Goal: Transaction & Acquisition: Subscribe to service/newsletter

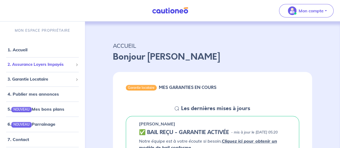
click at [45, 66] on span "2. Assurance Loyers Impayés" at bounding box center [41, 65] width 66 height 6
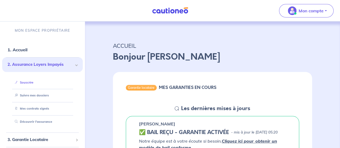
click at [27, 85] on link "Souscrire" at bounding box center [23, 83] width 21 height 4
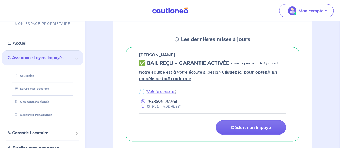
scroll to position [69, 0]
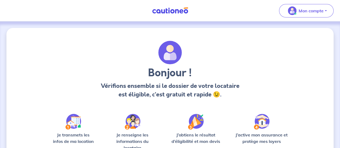
click at [46, 124] on div "Bonjour ! Vérifions ensemble si le dossier de votre locataire est éligible, c’e…" at bounding box center [170, 119] width 328 height 182
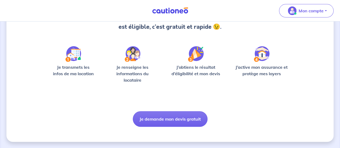
scroll to position [63, 0]
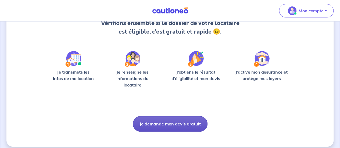
click at [185, 120] on button "Je demande mon devis gratuit" at bounding box center [170, 124] width 75 height 16
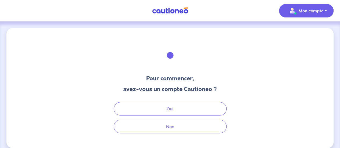
scroll to position [6, 0]
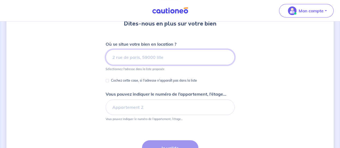
scroll to position [55, 0]
click at [159, 55] on input at bounding box center [170, 57] width 129 height 16
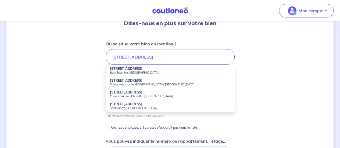
click at [146, 71] on small "Bon-Encontre, France" at bounding box center [170, 73] width 121 height 4
type input "239 Route de Pecau, Bon-Encontre, France"
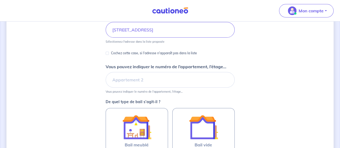
scroll to position [83, 0]
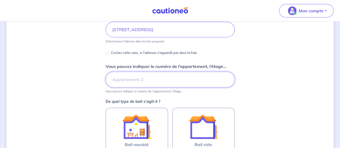
click at [138, 82] on input "Vous pouvez indiquer le numéro de l’appartement, l’étage..." at bounding box center [170, 80] width 129 height 16
type input "Maison A"
click at [277, 83] on div "Dites-nous en plus sur votre bien Où se situe votre bien en location ? 239 Rout…" at bounding box center [170, 86] width 328 height 282
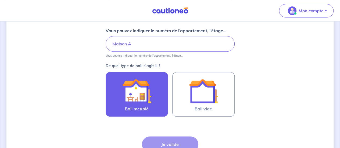
scroll to position [119, 0]
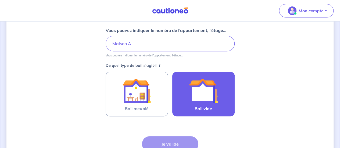
click at [204, 94] on img at bounding box center [203, 90] width 29 height 29
click at [0, 0] on input "Bail vide" at bounding box center [0, 0] width 0 height 0
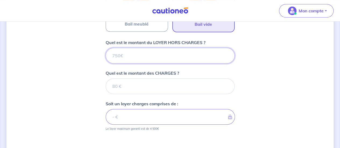
scroll to position [203, 0]
click at [154, 53] on input "Quel est le montant du LOYER HORS CHARGES ?" at bounding box center [170, 56] width 129 height 16
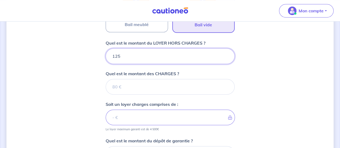
type input "1250"
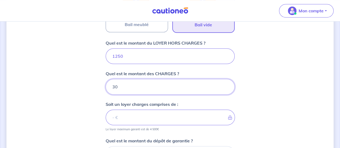
type input "30"
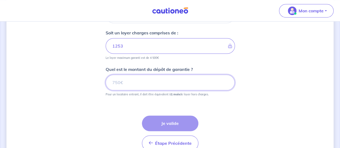
type input "1280"
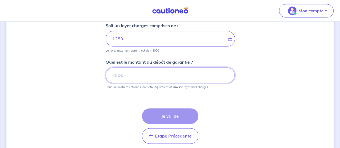
scroll to position [282, 0]
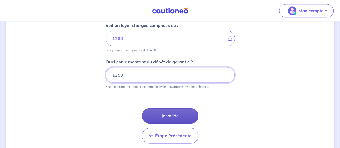
type input "1250"
click at [178, 119] on button "Je valide" at bounding box center [170, 116] width 57 height 16
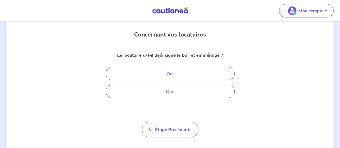
scroll to position [44, 0]
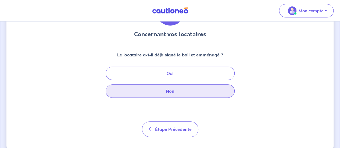
click at [194, 93] on button "Non" at bounding box center [170, 91] width 129 height 13
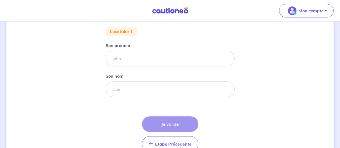
scroll to position [104, 0]
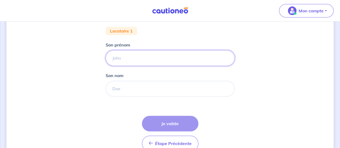
click at [156, 58] on input "Son prénom" at bounding box center [170, 58] width 129 height 16
type input "Sébastien"
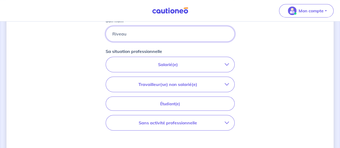
scroll to position [156, 0]
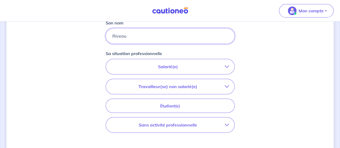
type input "Riveau"
click at [227, 85] on icon "button" at bounding box center [227, 87] width 4 height 4
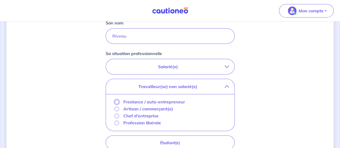
click at [116, 100] on input "Freelance / auto-entrepreneur" at bounding box center [117, 102] width 5 height 5
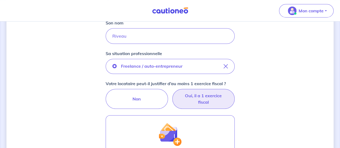
click at [220, 97] on label "Oui, il a 1 exercice fiscal" at bounding box center [204, 99] width 62 height 20
click at [172, 93] on input "Oui, il a 1 exercice fiscal" at bounding box center [169, 90] width 3 height 3
radio input "true"
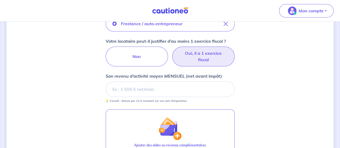
scroll to position [200, 0]
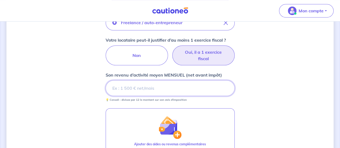
click at [163, 86] on input "Son revenu d’activité moyen MENSUEL (net avant impôt)" at bounding box center [170, 88] width 129 height 16
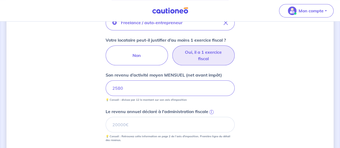
scroll to position [235, 0]
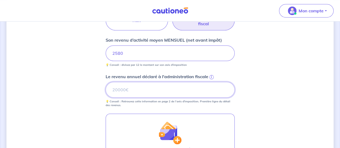
click at [177, 95] on input "Le revenu annuel déclaré à l'administration fiscale i" at bounding box center [170, 90] width 129 height 16
click at [153, 92] on input "Le revenu annuel déclaré à l'administration fiscale i" at bounding box center [170, 90] width 129 height 16
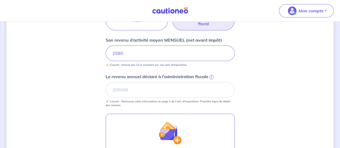
click at [204, 106] on form "Locataire 1 Son prénom Sébastien Son nom Riveau Sa situation professionnelle Fr…" at bounding box center [170, 61] width 129 height 332
click at [238, 80] on div "Concernant vos locataires 💡 Pour info : nous acceptons les personnes seules, le…" at bounding box center [170, 17] width 328 height 449
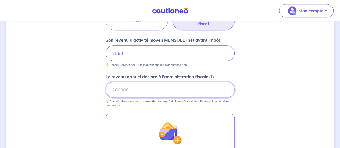
click at [174, 92] on input "Le revenu annuel déclaré à l'administration fiscale i" at bounding box center [170, 90] width 129 height 16
type input "28739"
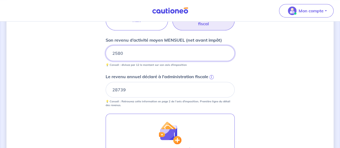
click at [169, 48] on input "2580" at bounding box center [170, 53] width 129 height 16
click at [262, 68] on div "Concernant vos locataires 💡 Pour info : nous acceptons les personnes seules, le…" at bounding box center [170, 17] width 328 height 449
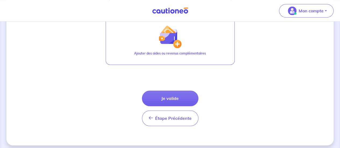
scroll to position [332, 0]
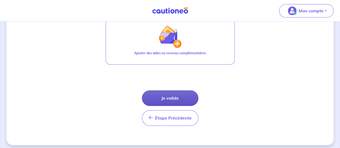
click at [192, 96] on button "Je valide" at bounding box center [170, 98] width 57 height 16
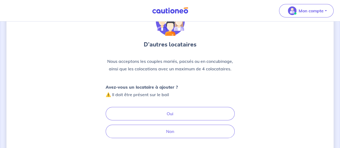
scroll to position [37, 0]
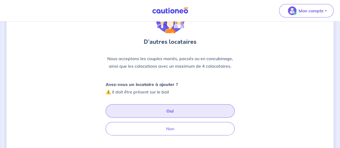
click at [198, 114] on button "Oui" at bounding box center [170, 110] width 129 height 13
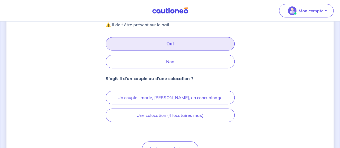
scroll to position [104, 0]
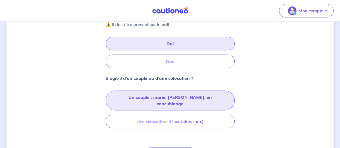
click at [203, 96] on button "Un couple : marié, pacsé, en concubinage" at bounding box center [170, 101] width 129 height 20
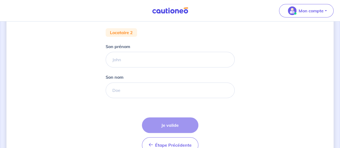
scroll to position [68, 0]
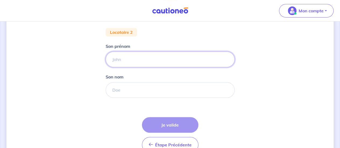
click at [176, 61] on input "Son prénom" at bounding box center [170, 60] width 129 height 16
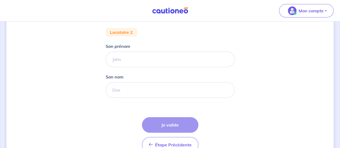
click at [67, 133] on div "Concernant vos locataires Locataire 2 Son prénom Son nom Étape Précédente Précé…" at bounding box center [170, 66] width 328 height 212
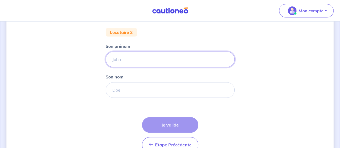
click at [158, 60] on input "Son prénom" at bounding box center [170, 60] width 129 height 16
type input "Stéphanie"
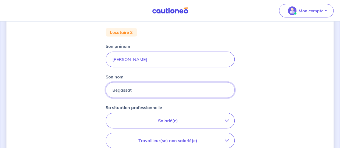
type input "Begassat"
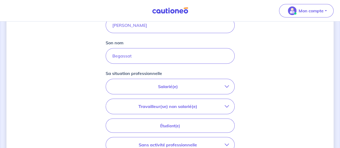
scroll to position [104, 0]
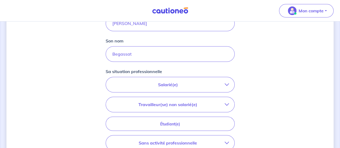
click at [220, 87] on p "Salarié(e)" at bounding box center [168, 85] width 114 height 6
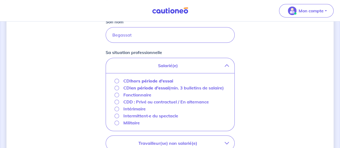
scroll to position [123, 0]
click at [115, 94] on input "Fonctionnaire" at bounding box center [117, 95] width 5 height 5
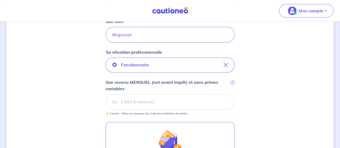
click at [163, 101] on input "Son revenu MENSUEL (net avant impôt) et sans primes variables i" at bounding box center [170, 102] width 129 height 16
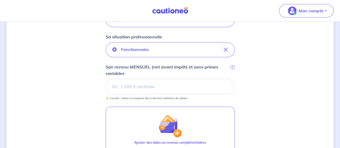
click at [25, 113] on div "Concernant vos locataires Locataire 2 Son prénom Stéphanie Son nom Begassat Sa …" at bounding box center [170, 62] width 328 height 346
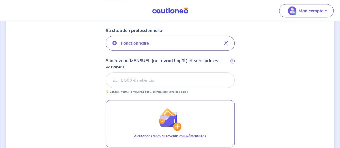
scroll to position [145, 0]
click at [27, 82] on div "Concernant vos locataires Locataire 2 Son prénom Stéphanie Son nom Begassat Sa …" at bounding box center [170, 56] width 328 height 346
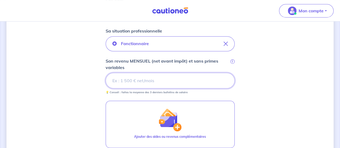
click at [144, 82] on input "Son revenu MENSUEL (net avant impôt) et sans primes variables i" at bounding box center [170, 81] width 129 height 16
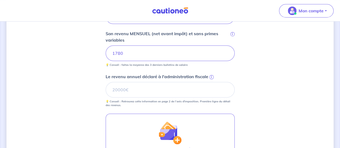
scroll to position [172, 0]
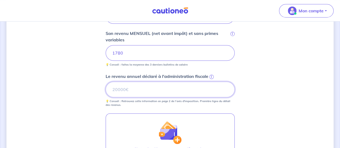
click at [142, 89] on input "Le revenu annuel déclaré à l'administration fiscale i" at bounding box center [170, 90] width 129 height 16
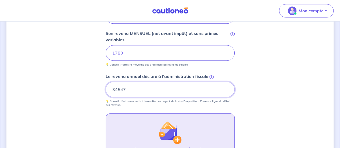
type input "34547"
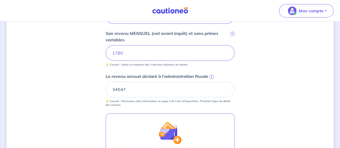
click at [92, 106] on div "Concernant vos locataires Locataire 2 Son prénom Stéphanie Son nom Begassat Sa …" at bounding box center [170, 49] width 328 height 386
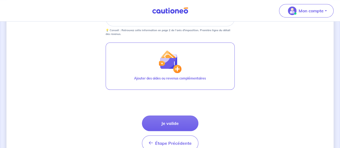
scroll to position [244, 0]
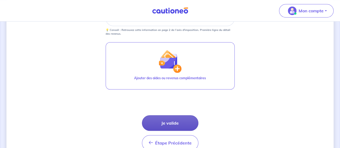
click at [176, 127] on button "Je valide" at bounding box center [170, 123] width 57 height 16
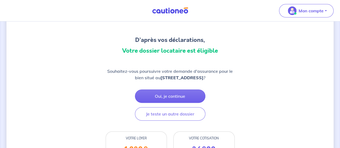
scroll to position [39, 0]
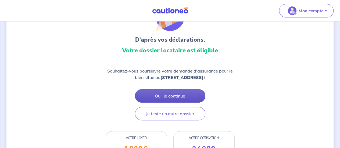
click at [184, 98] on button "Oui, je continue" at bounding box center [170, 95] width 71 height 13
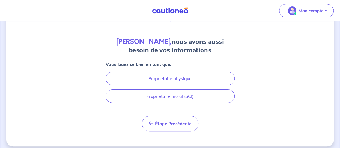
scroll to position [40, 0]
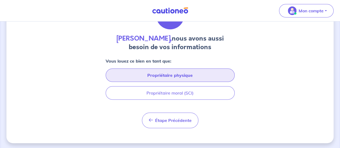
click at [192, 76] on button "Propriétaire physique" at bounding box center [170, 75] width 129 height 13
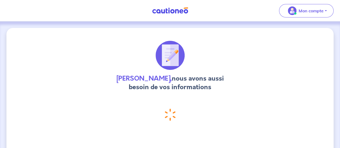
select select "FR"
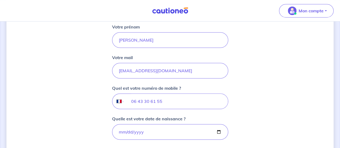
scroll to position [162, 0]
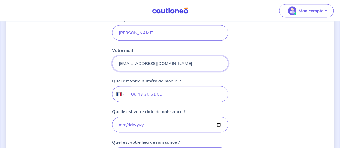
click at [150, 65] on input "gestion.bsm62@gmail.com" at bounding box center [170, 64] width 116 height 16
click at [141, 58] on input "gestion.bsm62@gmail.com" at bounding box center [170, 64] width 116 height 16
drag, startPoint x: 147, startPoint y: 62, endPoint x: 98, endPoint y: 64, distance: 48.5
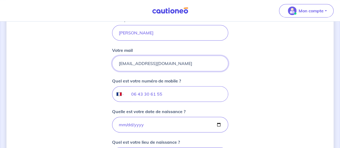
click at [98, 64] on div "Adrian Pasquis, nous avons aussi besoin de vos informations Vous louez ce bien …" at bounding box center [170, 117] width 328 height 502
type input "@gmail.com"
click at [140, 61] on input "@gmail.com" at bounding box center [170, 64] width 116 height 16
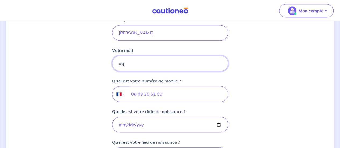
type input "a"
click at [142, 63] on input "apa@gmail.com" at bounding box center [170, 64] width 116 height 16
paste input "."
type input "a.pasquis@gmail.com"
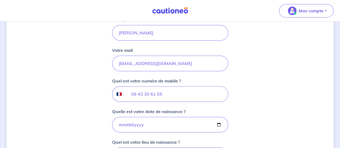
click at [265, 86] on div "Adrian Pasquis, nous avons aussi besoin de vos informations Vous louez ce bien …" at bounding box center [170, 117] width 328 height 502
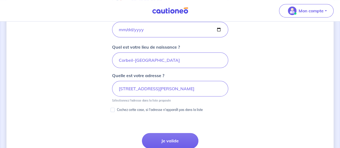
scroll to position [259, 0]
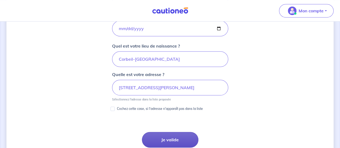
click at [179, 135] on button "Je valide" at bounding box center [170, 140] width 57 height 16
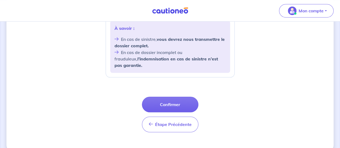
scroll to position [253, 0]
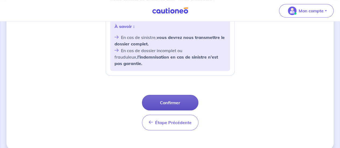
click at [178, 96] on button "Confirmer" at bounding box center [170, 103] width 57 height 16
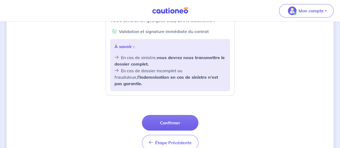
scroll to position [233, 0]
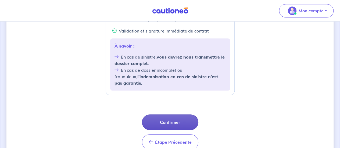
click at [180, 115] on button "Confirmer" at bounding box center [170, 123] width 57 height 16
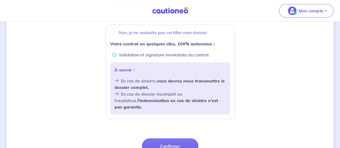
scroll to position [253, 0]
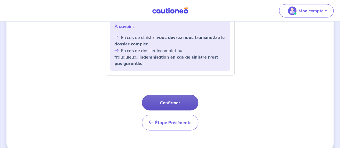
click at [174, 95] on button "Confirmer" at bounding box center [170, 103] width 57 height 16
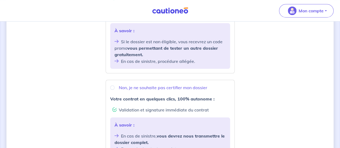
scroll to position [253, 0]
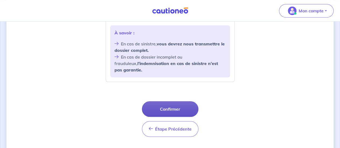
click at [173, 101] on button "Confirmer" at bounding box center [170, 109] width 57 height 16
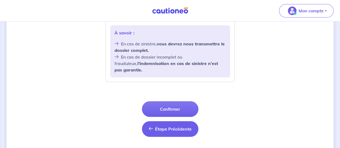
click at [163, 126] on span "Étape Précédente" at bounding box center [173, 128] width 37 height 5
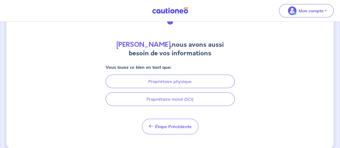
scroll to position [33, 0]
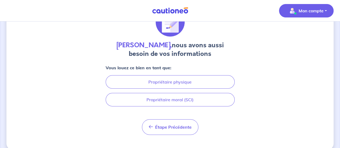
click at [311, 12] on p "Mon compte" at bounding box center [311, 11] width 25 height 6
click at [169, 14] on link at bounding box center [170, 10] width 40 height 9
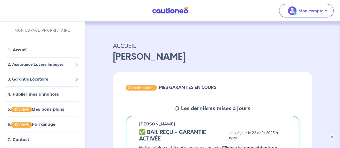
click at [330, 136] on button "×" at bounding box center [332, 137] width 5 height 5
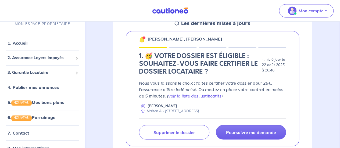
scroll to position [386, 0]
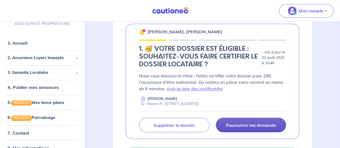
click at [254, 124] on p "Poursuivre ma demande" at bounding box center [251, 124] width 50 height 5
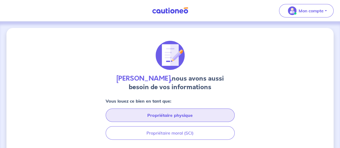
click at [196, 111] on button "Propriétaire physique" at bounding box center [170, 115] width 129 height 13
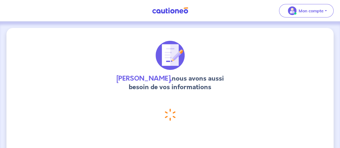
select select "FR"
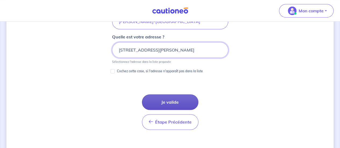
scroll to position [297, 0]
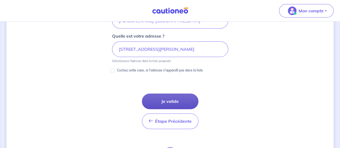
click at [176, 103] on button "Je valide" at bounding box center [170, 102] width 57 height 16
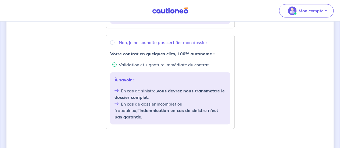
scroll to position [221, 0]
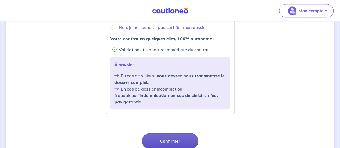
click at [166, 133] on button "Confirmer" at bounding box center [170, 141] width 57 height 16
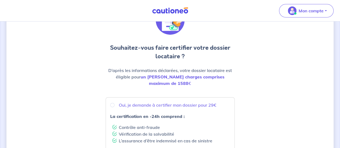
scroll to position [33, 0]
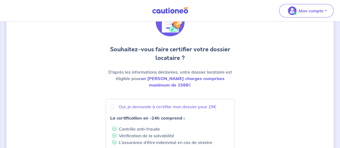
click at [110, 104] on div "Oui, je demande à certifier mon dossier pour 29€" at bounding box center [170, 107] width 120 height 6
radio input "true"
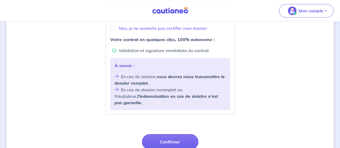
scroll to position [221, 0]
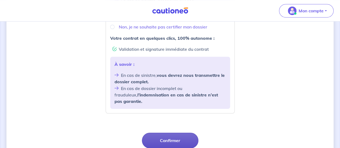
click at [192, 133] on button "Confirmer" at bounding box center [170, 141] width 57 height 16
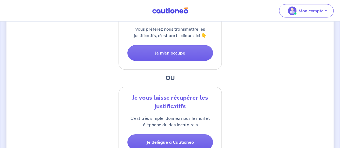
scroll to position [184, 0]
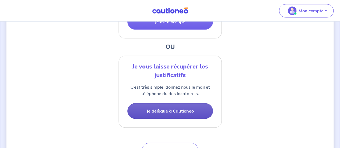
click at [194, 110] on button "Je délègue à Cautioneo" at bounding box center [171, 111] width 86 height 16
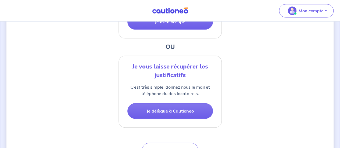
select select "FR"
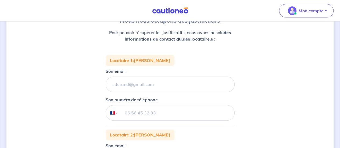
scroll to position [62, 0]
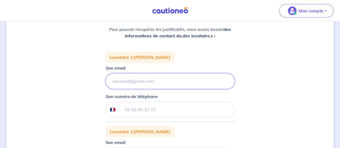
click at [152, 82] on input "Son email" at bounding box center [170, 81] width 129 height 16
click at [153, 74] on input "Son email" at bounding box center [170, 81] width 129 height 16
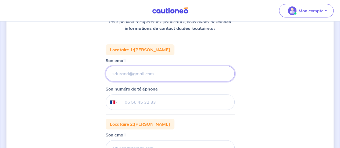
scroll to position [66, 0]
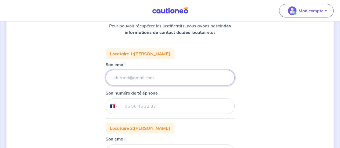
click at [161, 79] on input "Son email" at bounding box center [170, 78] width 129 height 16
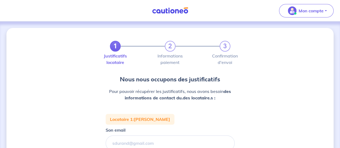
scroll to position [45, 0]
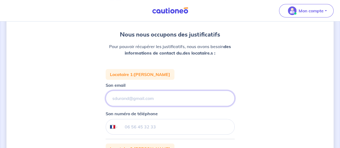
click at [139, 91] on input "Son email" at bounding box center [170, 99] width 129 height 16
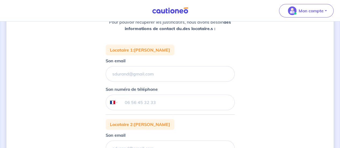
scroll to position [70, 0]
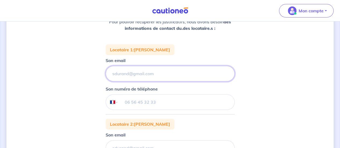
click at [156, 76] on input "Son email" at bounding box center [170, 74] width 129 height 16
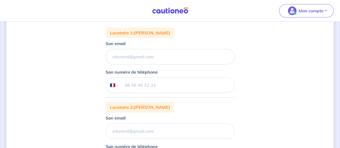
scroll to position [89, 0]
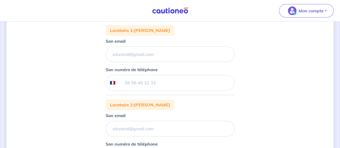
click at [152, 80] on input "tel" at bounding box center [176, 82] width 116 height 15
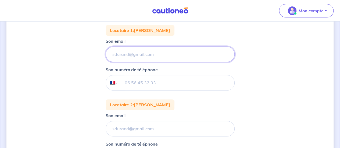
click at [135, 57] on input "Son email" at bounding box center [170, 55] width 129 height 16
paste input "stephanie.begassat@hotmail.fr"
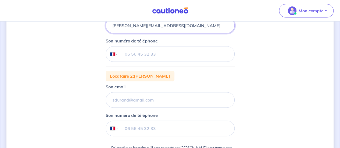
scroll to position [118, 0]
type input "stephanie.begassat@hotmail.fr"
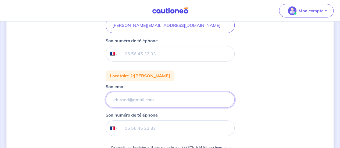
click at [145, 33] on input "Son email" at bounding box center [170, 25] width 129 height 16
paste input "stephanie.begassat@hotmail.fr"
type input "stephanie.begassat@hotmail.fr"
click at [168, 52] on input "tel" at bounding box center [176, 53] width 116 height 15
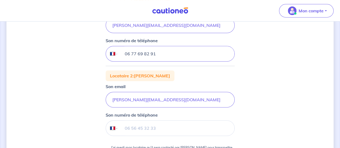
click at [139, 55] on input "06 77 69 82 91" at bounding box center [176, 53] width 116 height 15
type input "06 77 69 82 91"
click at [158, 129] on input "tel" at bounding box center [176, 128] width 116 height 15
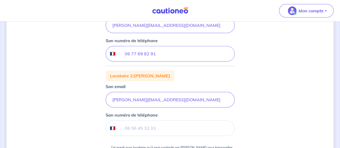
paste input "06 77 69 82 91"
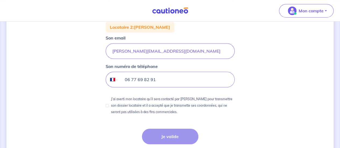
scroll to position [170, 0]
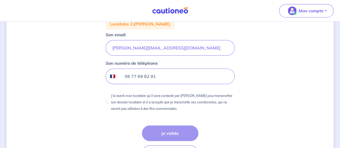
type input "06 77 69 82 91"
click at [107, 101] on input "J’ai averti mon locataire qu’il sera contacté par [PERSON_NAME] pour transmettr…" at bounding box center [107, 102] width 3 height 3
checkbox input "true"
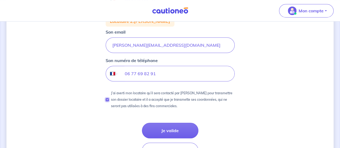
scroll to position [207, 0]
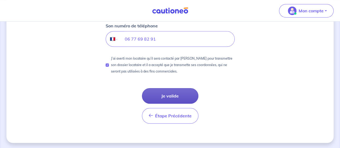
click at [182, 95] on button "Je valide" at bounding box center [170, 96] width 57 height 16
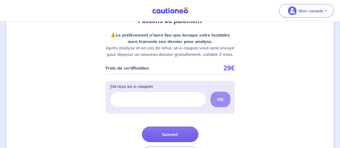
scroll to position [68, 0]
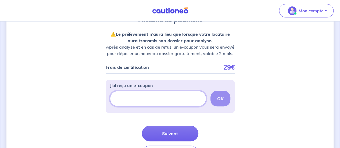
click at [163, 100] on input "J’ai reçu un e-coupon" at bounding box center [158, 99] width 96 height 16
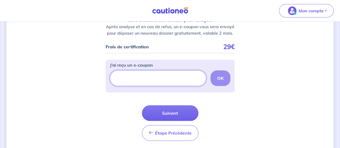
scroll to position [89, 0]
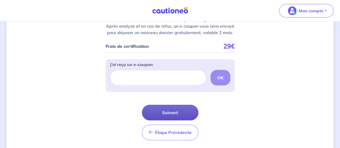
click at [182, 115] on button "Suivant" at bounding box center [170, 113] width 57 height 16
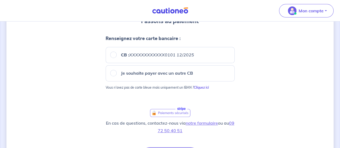
scroll to position [59, 0]
click at [169, 56] on em "XXXXXXXXXXXX0101 12/2025" at bounding box center [161, 54] width 65 height 5
click at [117, 56] on input "CB : XXXXXXXXXXXX0101 12/2025" at bounding box center [113, 54] width 6 height 6
radio input "true"
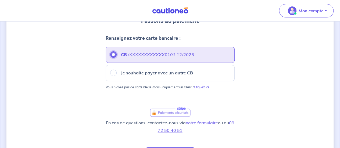
scroll to position [98, 0]
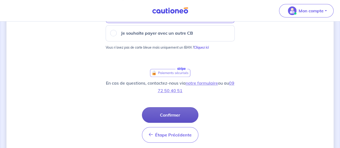
click at [179, 115] on button "Confirmer" at bounding box center [170, 115] width 57 height 16
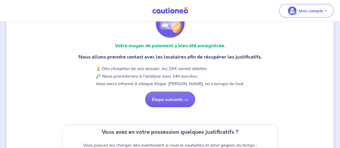
scroll to position [32, 0]
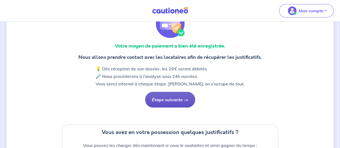
click at [182, 100] on button "Étape suivante ->" at bounding box center [170, 100] width 50 height 16
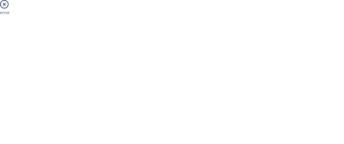
click at [138, 20] on html "error Navigated to new page at /pbi/contract-preparation/" at bounding box center [172, 10] width 344 height 20
click at [4, 7] on icon at bounding box center [4, 4] width 9 height 9
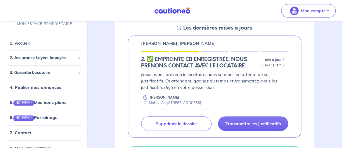
scroll to position [376, 0]
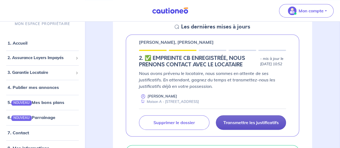
click at [231, 122] on p "Transmettre les justificatifs" at bounding box center [250, 122] width 55 height 5
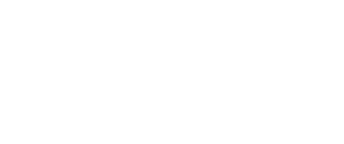
scroll to position [0, 0]
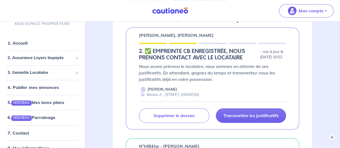
scroll to position [384, 0]
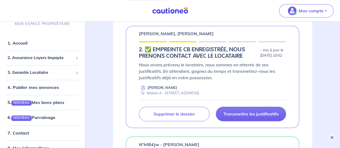
click at [331, 136] on button "×" at bounding box center [332, 137] width 6 height 6
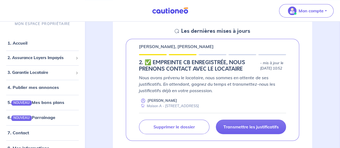
scroll to position [371, 0]
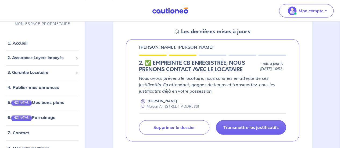
click at [295, 81] on div "[PERSON_NAME], [PERSON_NAME] 2.︎ ✅️ EMPREINTE CB ENREGISTRÉE, NOUS PRENONS CONT…" at bounding box center [213, 90] width 174 height 102
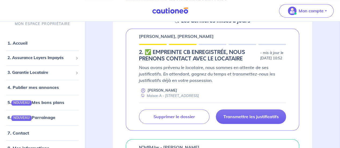
scroll to position [381, 0]
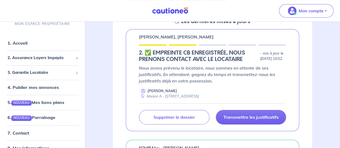
click at [204, 34] on p "[PERSON_NAME], [PERSON_NAME]" at bounding box center [176, 37] width 75 height 6
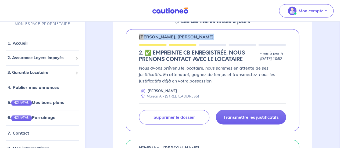
click at [204, 34] on p "[PERSON_NAME], [PERSON_NAME]" at bounding box center [176, 37] width 75 height 6
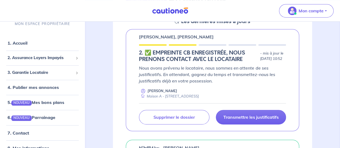
click at [231, 42] on div "Sebastien Riveau, Stephanie Begassat 2.︎ ✅️ EMPREINTE CB ENREGISTRÉE, NOUS PREN…" at bounding box center [213, 80] width 174 height 102
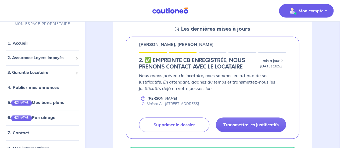
click at [312, 8] on p "Mon compte" at bounding box center [311, 11] width 25 height 6
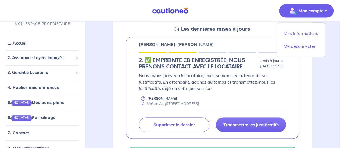
click at [291, 73] on div "Sebastien Riveau, Stephanie Begassat 2.︎ ✅️ EMPREINTE CB ENREGISTRÉE, NOUS PREN…" at bounding box center [213, 88] width 174 height 102
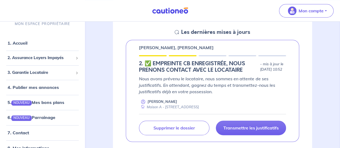
scroll to position [370, 0]
click at [295, 78] on div "[PERSON_NAME], [PERSON_NAME] 2.︎ ✅️ EMPREINTE CB ENREGISTRÉE, NOUS PRENONS CONT…" at bounding box center [213, 91] width 174 height 102
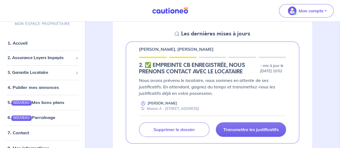
scroll to position [369, 0]
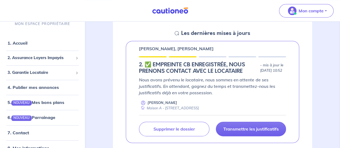
click at [295, 80] on div "[PERSON_NAME], [PERSON_NAME] 2.︎ ✅️ EMPREINTE CB ENREGISTRÉE, NOUS PRENONS CONT…" at bounding box center [213, 92] width 174 height 102
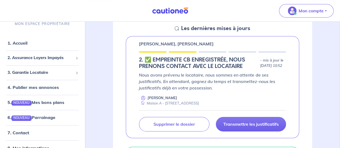
scroll to position [374, 0]
click at [178, 27] on icon at bounding box center [177, 28] width 4 height 4
drag, startPoint x: 178, startPoint y: 27, endPoint x: 204, endPoint y: 27, distance: 26.1
click at [204, 27] on div "Les dernières mises à jours" at bounding box center [213, 28] width 76 height 6
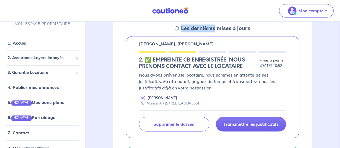
click at [204, 27] on h5 "Les dernières mises à jours" at bounding box center [215, 28] width 69 height 6
click at [296, 82] on div "Sebastien Riveau, Stephanie Begassat 2.︎ ✅️ EMPREINTE CB ENREGISTRÉE, NOUS PREN…" at bounding box center [213, 87] width 174 height 102
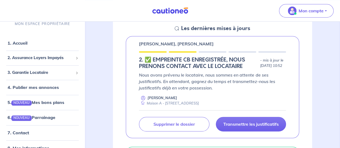
click at [235, 29] on h5 "Les dernières mises à jours" at bounding box center [215, 28] width 69 height 6
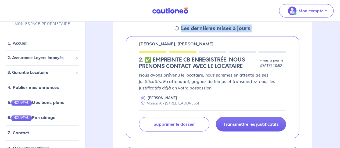
click at [235, 29] on h5 "Les dernières mises à jours" at bounding box center [215, 28] width 69 height 6
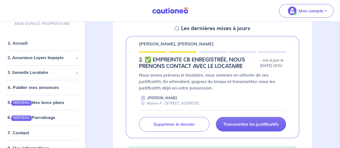
click at [269, 88] on p "Nous avons prévenu le locataire, nous sommes en attente de ses justificatifs. E…" at bounding box center [212, 81] width 147 height 19
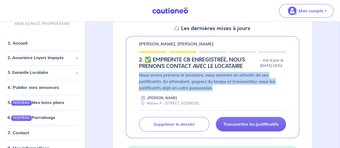
click at [269, 88] on p "Nous avons prévenu le locataire, nous sommes en attente de ses justificatifs. E…" at bounding box center [212, 81] width 147 height 19
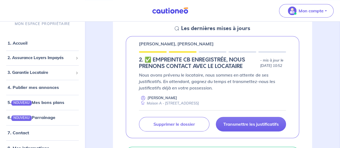
click at [259, 110] on div "Transmettre les justificatifs Supprimer le dossier" at bounding box center [212, 120] width 147 height 21
click at [260, 107] on div "Nous avons prévenu le locataire, nous sommes en attente de ses justificatifs. E…" at bounding box center [212, 102] width 147 height 60
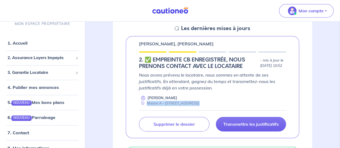
click at [260, 107] on div "Nous avons prévenu le locataire, nous sommes en attente de ses justificatifs. E…" at bounding box center [212, 102] width 147 height 60
click at [255, 97] on div "Adrian Pasquis Maison A - 239 Route de Pecau 47240 Bon-Encontre" at bounding box center [212, 101] width 147 height 10
click at [237, 96] on div "Adrian Pasquis Maison A - 239 Route de Pecau 47240 Bon-Encontre" at bounding box center [212, 101] width 147 height 10
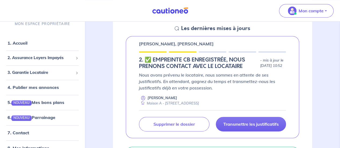
click at [237, 96] on div "Adrian Pasquis Maison A - 239 Route de Pecau 47240 Bon-Encontre" at bounding box center [212, 101] width 147 height 10
click at [200, 97] on div "Adrian Pasquis Maison A - 239 Route de Pecau 47240 Bon-Encontre" at bounding box center [212, 101] width 147 height 10
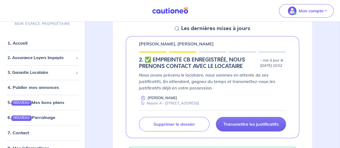
click at [167, 96] on p "Adrian Pasquis" at bounding box center [163, 98] width 30 height 5
click at [199, 104] on div "Maison A - 239 Route de Pecau 47240 Bon-Encontre" at bounding box center [169, 103] width 60 height 5
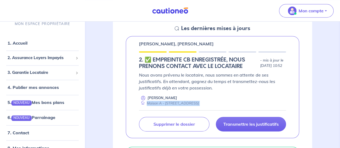
click at [199, 104] on div "Maison A - 239 Route de Pecau 47240 Bon-Encontre" at bounding box center [169, 103] width 60 height 5
click at [249, 100] on div "Adrian Pasquis Maison A - 239 Route de Pecau 47240 Bon-Encontre" at bounding box center [212, 101] width 147 height 10
click at [269, 58] on p "- mis à jour le 22 août 2025 à 10:52" at bounding box center [273, 63] width 26 height 11
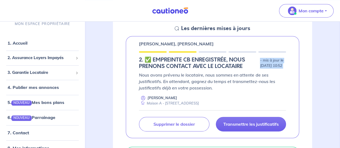
click at [269, 58] on p "- mis à jour le 22 août 2025 à 10:52" at bounding box center [273, 63] width 26 height 11
click at [278, 72] on p "Nous avons prévenu le locataire, nous sommes en attente de ses justificatifs. E…" at bounding box center [212, 81] width 147 height 19
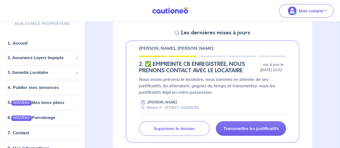
scroll to position [370, 0]
click at [292, 82] on div "Sebastien Riveau, Stephanie Begassat 2.︎ ✅️ EMPREINTE CB ENREGISTRÉE, NOUS PREN…" at bounding box center [213, 91] width 174 height 102
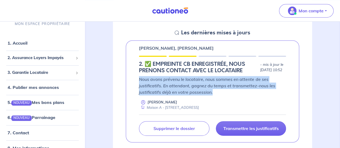
click at [292, 82] on div "Sebastien Riveau, Stephanie Begassat 2.︎ ✅️ EMPREINTE CB ENREGISTRÉE, NOUS PREN…" at bounding box center [213, 91] width 174 height 102
click at [292, 85] on div "Sebastien Riveau, Stephanie Begassat 2.︎ ✅️ EMPREINTE CB ENREGISTRÉE, NOUS PREN…" at bounding box center [213, 91] width 174 height 102
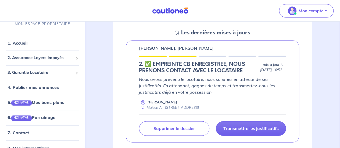
click at [268, 85] on p "Nous avons prévenu le locataire, nous sommes en attente de ses justificatifs. E…" at bounding box center [212, 85] width 147 height 19
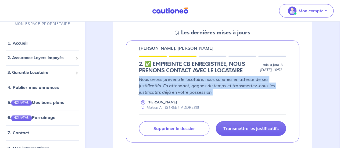
click at [268, 85] on p "Nous avons prévenu le locataire, nous sommes en attente de ses justificatifs. E…" at bounding box center [212, 85] width 147 height 19
click at [288, 89] on div "Sebastien Riveau, Stephanie Begassat 2.︎ ✅️ EMPREINTE CB ENREGISTRÉE, NOUS PREN…" at bounding box center [213, 91] width 174 height 102
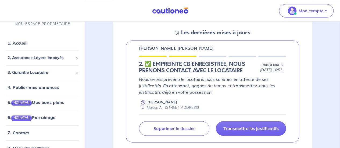
click at [293, 83] on div "Sebastien Riveau, Stephanie Begassat 2.︎ ✅️ EMPREINTE CB ENREGISTRÉE, NOUS PREN…" at bounding box center [213, 91] width 174 height 102
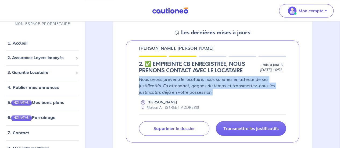
click at [293, 83] on div "Sebastien Riveau, Stephanie Begassat 2.︎ ✅️ EMPREINTE CB ENREGISTRÉE, NOUS PREN…" at bounding box center [213, 91] width 174 height 102
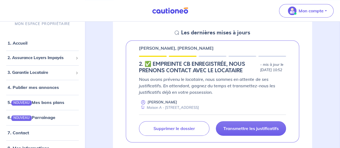
click at [293, 85] on div "Sebastien Riveau, Stephanie Begassat 2.︎ ✅️ EMPREINTE CB ENREGISTRÉE, NOUS PREN…" at bounding box center [213, 91] width 174 height 102
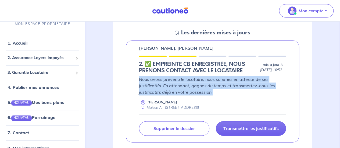
click at [293, 85] on div "Sebastien Riveau, Stephanie Begassat 2.︎ ✅️ EMPREINTE CB ENREGISTRÉE, NOUS PREN…" at bounding box center [213, 91] width 174 height 102
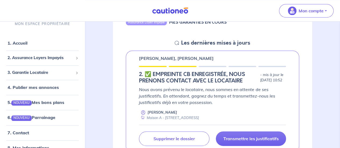
scroll to position [375, 0]
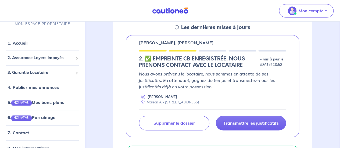
click at [311, 77] on div "[PERSON_NAME], [PERSON_NAME] 2.︎ ✅️ EMPREINTE CB ENREGISTRÉE, NOUS PRENONS CONT…" at bounding box center [212, 86] width 199 height 102
click at [304, 68] on div "[PERSON_NAME], [PERSON_NAME] 2.︎ ✅️ EMPREINTE CB ENREGISTRÉE, NOUS PRENONS CONT…" at bounding box center [212, 86] width 199 height 102
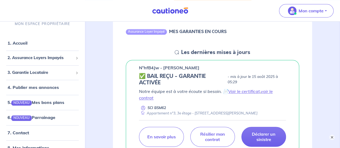
scroll to position [347, 0]
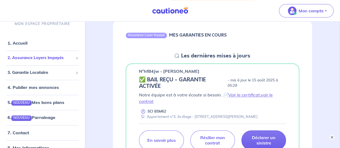
click at [51, 54] on div "2. Assurance Loyers Impayés" at bounding box center [42, 58] width 81 height 10
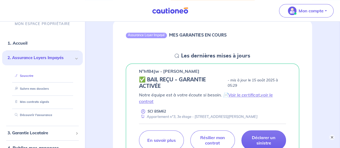
click at [31, 77] on link "Souscrire" at bounding box center [23, 76] width 21 height 4
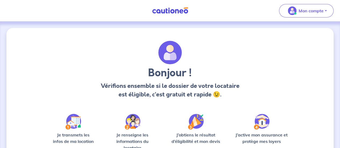
click at [227, 75] on h3 "Bonjour !" at bounding box center [170, 73] width 141 height 13
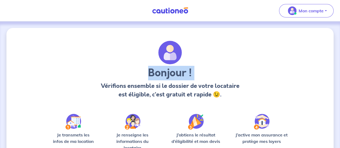
click at [227, 75] on h3 "Bonjour !" at bounding box center [170, 73] width 141 height 13
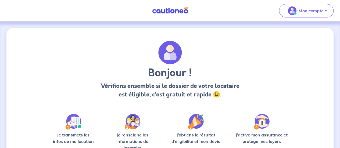
click at [229, 85] on p "Vérifions ensemble si le dossier de votre locataire est éligible, c’est gratuit…" at bounding box center [170, 90] width 141 height 17
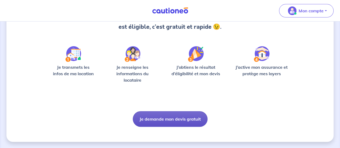
click at [187, 122] on button "Je demande mon devis gratuit" at bounding box center [170, 119] width 75 height 16
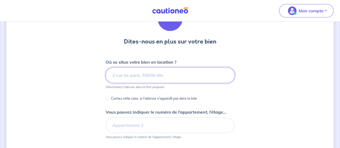
scroll to position [37, 0]
click at [199, 71] on input at bounding box center [170, 75] width 129 height 16
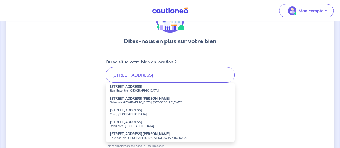
click at [133, 90] on small "Bon-Encontre, [GEOGRAPHIC_DATA]" at bounding box center [170, 91] width 121 height 4
type input "[STREET_ADDRESS]"
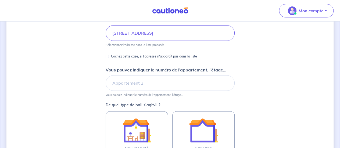
scroll to position [80, 0]
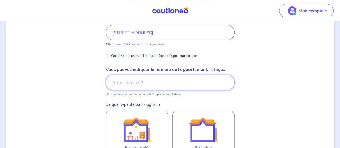
click at [184, 90] on input "Vous pouvez indiquer le numéro de l’appartement, l’étage..." at bounding box center [170, 83] width 129 height 16
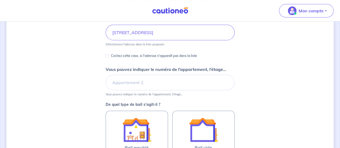
click at [240, 81] on div "Dites-nous en plus sur votre bien Où se situe votre bien en location ? [STREET_…" at bounding box center [170, 89] width 328 height 282
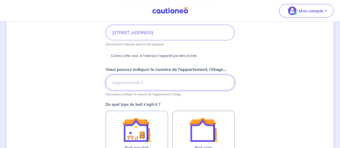
click at [205, 82] on input "Vous pouvez indiquer le numéro de l’appartement, l’étage..." at bounding box center [170, 83] width 129 height 16
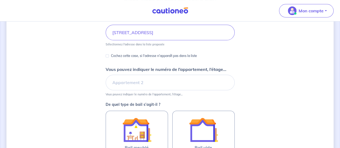
click at [237, 78] on div "Dites-nous en plus sur votre bien Où se situe votre bien en location ? [STREET_…" at bounding box center [170, 89] width 328 height 282
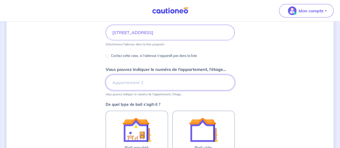
click at [214, 80] on input "Vous pouvez indiquer le numéro de l’appartement, l’étage..." at bounding box center [170, 83] width 129 height 16
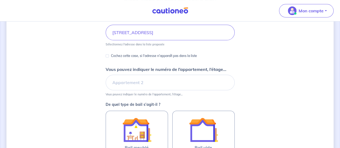
click at [264, 79] on div "Dites-nous en plus sur votre bien Où se situe votre bien en location ? 239 Rout…" at bounding box center [170, 89] width 328 height 282
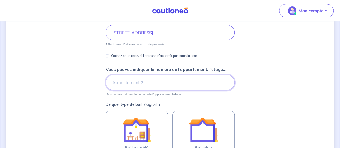
click at [187, 82] on input "Vous pouvez indiquer le numéro de l’appartement, l’étage..." at bounding box center [170, 83] width 129 height 16
click at [172, 82] on input "Vous pouvez indiquer le numéro de l’appartement, l’étage..." at bounding box center [170, 83] width 129 height 16
click at [168, 82] on input "Vous pouvez indiquer le numéro de l’appartement, l’étage..." at bounding box center [170, 83] width 129 height 16
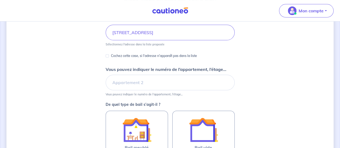
click at [179, 92] on small "Vous pouvez indiquer le numéro de l’appartement, l’étage..." at bounding box center [170, 93] width 129 height 6
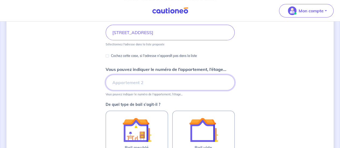
click at [161, 83] on input "Vous pouvez indiquer le numéro de l’appartement, l’étage..." at bounding box center [170, 83] width 129 height 16
click at [156, 80] on input "Vous pouvez indiquer le numéro de l’appartement, l’étage..." at bounding box center [170, 83] width 129 height 16
click at [161, 82] on input "Vous pouvez indiquer le numéro de l’appartement, l’étage..." at bounding box center [170, 83] width 129 height 16
click at [167, 80] on input "Vous pouvez indiquer le numéro de l’appartement, l’étage..." at bounding box center [170, 83] width 129 height 16
type input "Maison A"
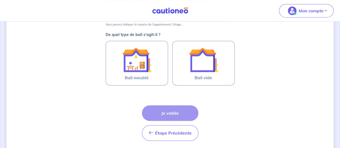
scroll to position [150, 0]
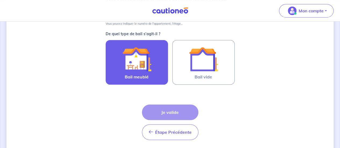
click at [143, 65] on img at bounding box center [136, 59] width 29 height 29
click at [0, 0] on input "Bail meublé" at bounding box center [0, 0] width 0 height 0
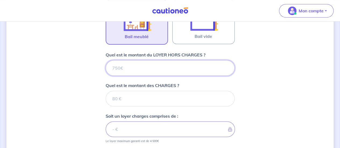
scroll to position [191, 0]
click at [138, 65] on input "Quel est le montant du LOYER HORS CHARGES ?" at bounding box center [170, 69] width 129 height 16
type input "1250"
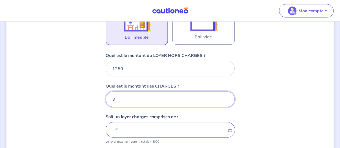
type input "30"
type input "1280"
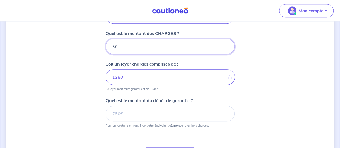
scroll to position [280, 0]
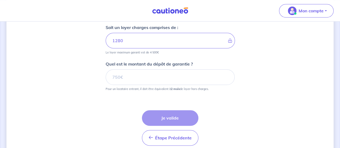
type input "30"
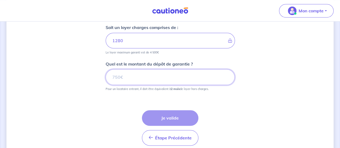
click at [146, 76] on input "Quel est le montant du dépôt de garantie ?" at bounding box center [170, 77] width 129 height 16
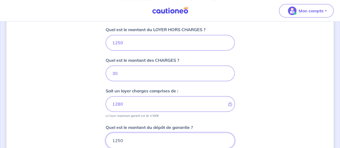
scroll to position [135, 0]
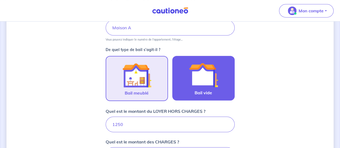
type input "1250"
click at [207, 82] on img at bounding box center [203, 75] width 29 height 29
click at [0, 0] on input "Bail vide" at bounding box center [0, 0] width 0 height 0
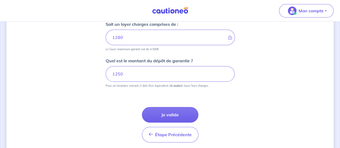
scroll to position [286, 0]
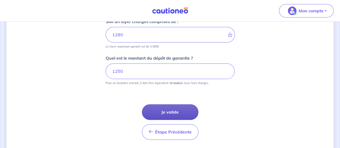
click at [184, 108] on button "Je valide" at bounding box center [170, 112] width 57 height 16
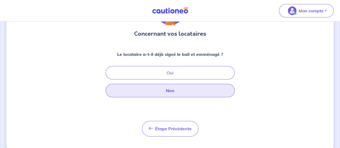
click at [177, 86] on button "Non" at bounding box center [170, 90] width 129 height 13
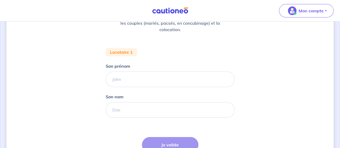
scroll to position [87, 0]
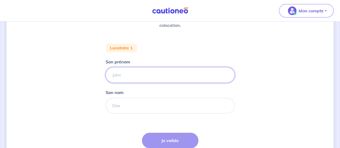
click at [141, 73] on input "Son prénom" at bounding box center [170, 75] width 129 height 16
type input "Sébastien"
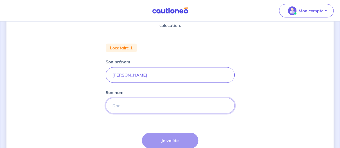
click at [142, 105] on input "Son nom" at bounding box center [170, 106] width 129 height 16
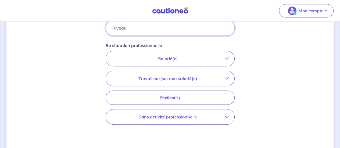
scroll to position [165, 0]
type input "Riveau"
click at [196, 75] on p "Travailleur(se) non salarié(e)" at bounding box center [168, 78] width 114 height 6
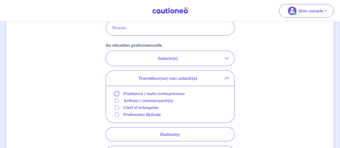
click at [116, 93] on input "Freelance / auto-entrepreneur" at bounding box center [117, 94] width 5 height 5
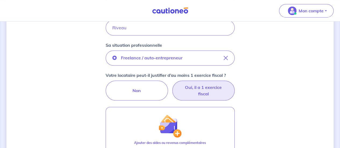
click at [214, 98] on label "Oui, il a 1 exercice fiscal" at bounding box center [204, 91] width 62 height 20
click at [172, 84] on input "Oui, il a 1 exercice fiscal" at bounding box center [169, 82] width 3 height 3
radio input "true"
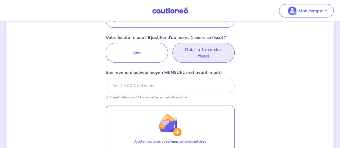
scroll to position [203, 0]
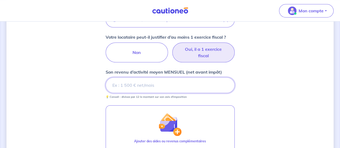
click at [145, 83] on input "Son revenu d’activité moyen MENSUEL (net avant impôt)" at bounding box center [170, 86] width 129 height 16
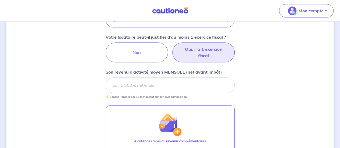
click at [335, 92] on div "Concernant vos locataires 💡 Pour info : nous acceptons les personnes seules, le…" at bounding box center [170, 29] width 340 height 421
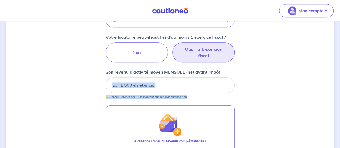
click at [172, 81] on input "Son revenu d’activité moyen MENSUEL (net avant impôt)" at bounding box center [170, 86] width 129 height 16
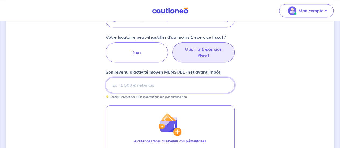
click at [152, 85] on input "Son revenu d’activité moyen MENSUEL (net avant impôt)" at bounding box center [170, 86] width 129 height 16
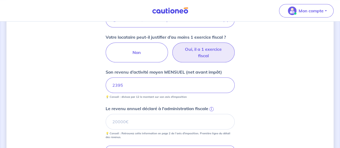
click at [248, 93] on div "Concernant vos locataires 💡 Pour info : nous acceptons les personnes seules, le…" at bounding box center [170, 49] width 328 height 449
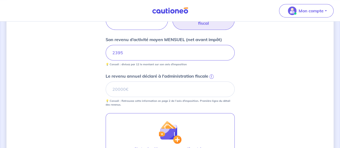
scroll to position [236, 0]
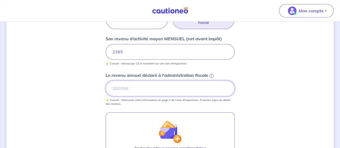
click at [192, 86] on input "Le revenu annuel déclaré à l'administration fiscale i" at bounding box center [170, 89] width 129 height 16
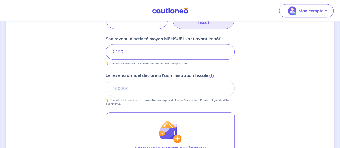
click at [181, 90] on input "Le revenu annuel déclaré à l'administration fiscale i" at bounding box center [170, 89] width 129 height 16
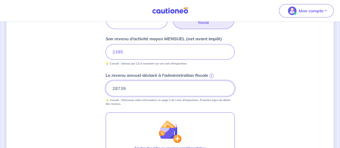
type input "28739"
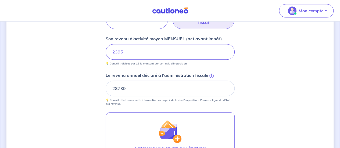
click at [253, 93] on div "Concernant vos locataires 💡 Pour info : nous acceptons les personnes seules, le…" at bounding box center [170, 16] width 328 height 449
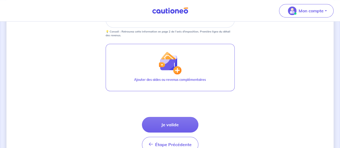
scroll to position [307, 0]
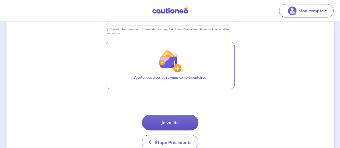
click at [168, 120] on button "Je valide" at bounding box center [170, 123] width 57 height 16
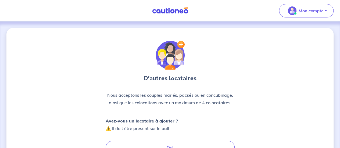
scroll to position [37, 0]
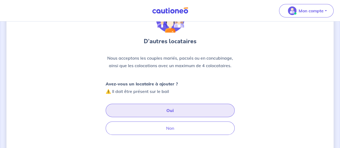
click at [180, 107] on button "Oui" at bounding box center [170, 110] width 129 height 13
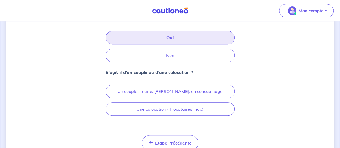
scroll to position [110, 0]
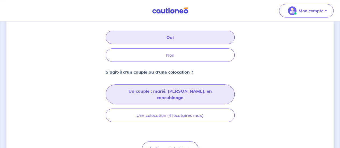
click at [176, 93] on button "Un couple : marié, pacsé, en concubinage" at bounding box center [170, 95] width 129 height 20
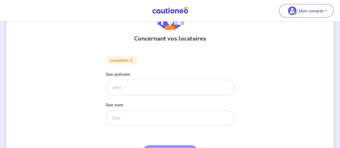
scroll to position [51, 0]
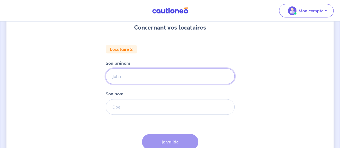
click at [157, 71] on input "Son prénom" at bounding box center [170, 77] width 129 height 16
type input "Stéphanie"
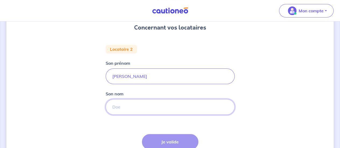
click at [150, 105] on input "Son nom" at bounding box center [170, 107] width 129 height 16
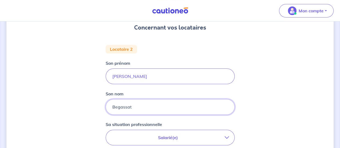
type input "Begassat"
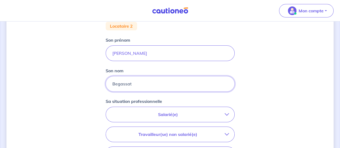
scroll to position [74, 0]
click at [186, 115] on p "Salarié(e)" at bounding box center [168, 114] width 114 height 6
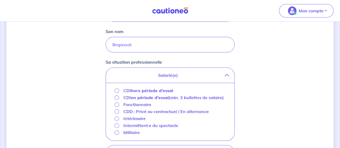
scroll to position [117, 0]
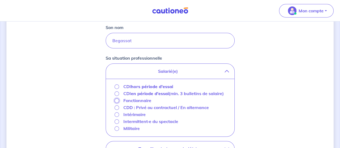
click at [117, 100] on input "Fonctionnaire" at bounding box center [117, 100] width 5 height 5
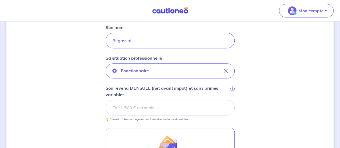
scroll to position [146, 0]
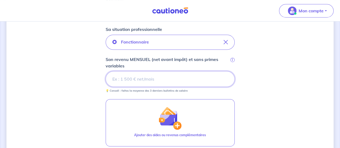
click at [154, 76] on input "Son revenu MENSUEL (net avant impôt) et sans primes variables i" at bounding box center [170, 79] width 129 height 16
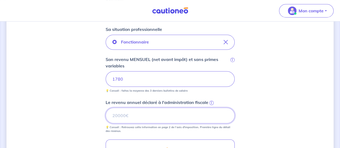
click at [149, 118] on input "Le revenu annuel déclaré à l'administration fiscale i" at bounding box center [170, 116] width 129 height 16
click at [145, 114] on input "Le revenu annuel déclaré à l'administration fiscale i" at bounding box center [170, 116] width 129 height 16
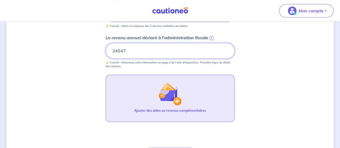
scroll to position [259, 0]
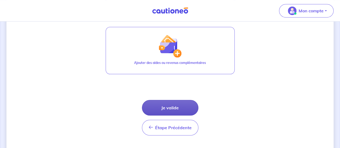
type input "34547"
click at [178, 102] on button "Je valide" at bounding box center [170, 108] width 57 height 16
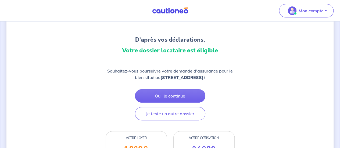
scroll to position [41, 0]
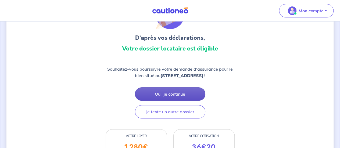
click at [183, 92] on button "Oui, je continue" at bounding box center [170, 93] width 71 height 13
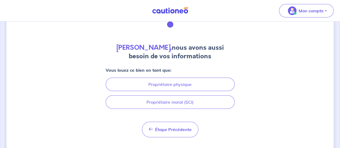
scroll to position [33, 0]
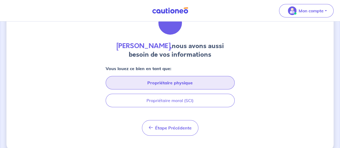
click at [184, 85] on button "Propriétaire physique" at bounding box center [170, 82] width 129 height 13
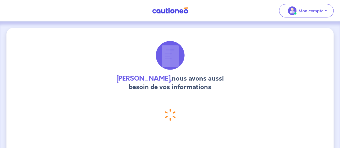
select select "FR"
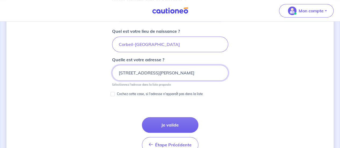
scroll to position [275, 0]
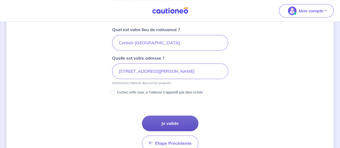
click at [174, 122] on button "Je valide" at bounding box center [170, 124] width 57 height 16
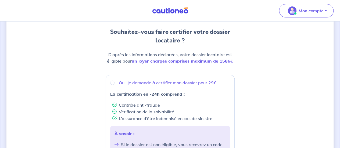
scroll to position [51, 0]
click at [111, 82] on input "Oui, je demande à certifier mon dossier pour 29€" at bounding box center [112, 82] width 4 height 4
radio input "true"
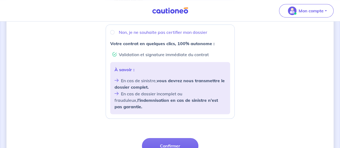
scroll to position [211, 0]
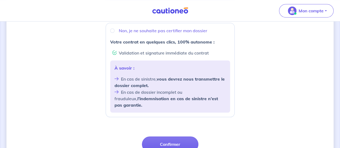
click at [173, 128] on form "Oui, je demande à certifier mon dossier pour 29€ La certification en -24h compr…" at bounding box center [170, 46] width 129 height 262
click at [174, 137] on button "Confirmer" at bounding box center [170, 145] width 57 height 16
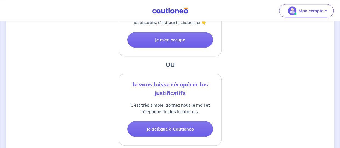
scroll to position [191, 0]
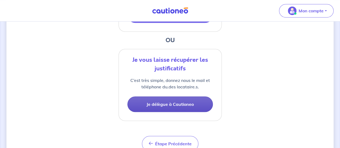
click at [168, 101] on button "Je délègue à Cautioneo" at bounding box center [171, 105] width 86 height 16
select select "FR"
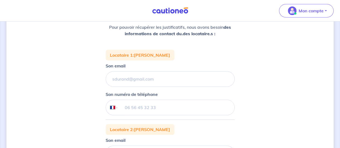
scroll to position [67, 0]
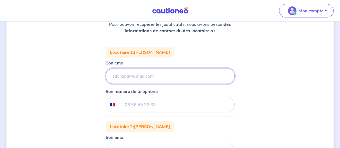
click at [127, 73] on input "Son email" at bounding box center [170, 76] width 129 height 16
type input "stephanie.begassat@hotmail.fr"
click at [154, 108] on input "tel" at bounding box center [176, 104] width 116 height 15
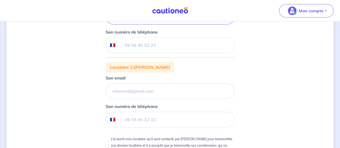
scroll to position [127, 0]
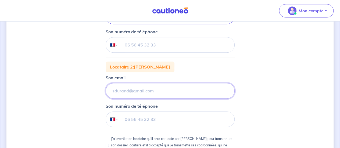
click at [167, 24] on input "Son email" at bounding box center [170, 17] width 129 height 16
type input "stephanie.begassat@hotmail.fr"
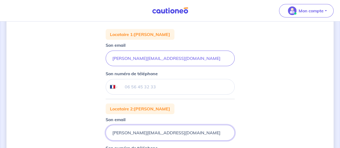
scroll to position [80, 0]
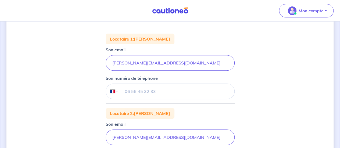
click at [173, 89] on input "tel" at bounding box center [176, 91] width 116 height 15
drag, startPoint x: 158, startPoint y: 89, endPoint x: 90, endPoint y: 89, distance: 68.1
click at [90, 89] on div "1 2 3 Justificatifs locataire Informations paiement Confirmation d'envoi Nous n…" at bounding box center [170, 109] width 328 height 323
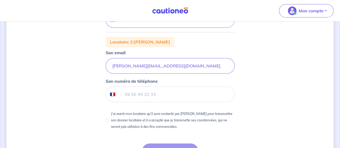
scroll to position [152, 0]
type input "06 77 69 82 91"
click at [176, 97] on input "tel" at bounding box center [176, 94] width 116 height 15
paste input "06 77 69 82 91"
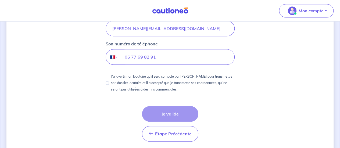
click at [177, 117] on div "Étape Précédente Précédent Je valide Je valide" at bounding box center [170, 124] width 57 height 36
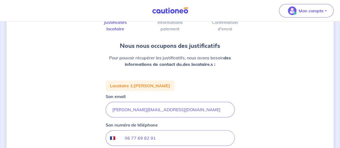
scroll to position [32, 0]
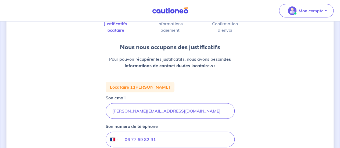
click at [179, 70] on div "Pour pouvoir récupérer les justificatifs, nous avons besoin des informations de…" at bounding box center [170, 65] width 129 height 22
click at [185, 62] on p "Pour pouvoir récupérer les justificatifs, nous avons besoin des informations de…" at bounding box center [170, 62] width 125 height 13
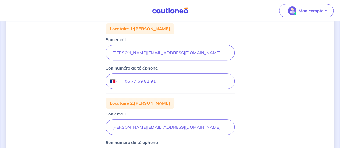
scroll to position [100, 0]
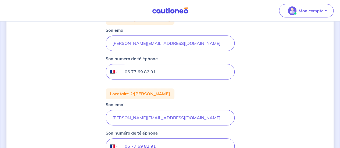
click at [181, 76] on input "06 77 69 82 91" at bounding box center [176, 71] width 116 height 15
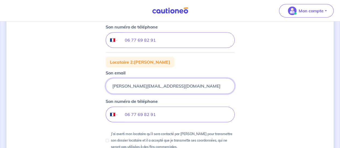
click at [186, 19] on input "stephanie.begassat@hotmail.fr" at bounding box center [170, 12] width 129 height 16
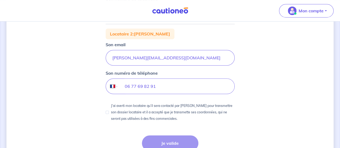
scroll to position [160, 0]
click at [179, 86] on input "06 77 69 82 91" at bounding box center [176, 86] width 116 height 15
type input "06 77 69 82 91"
click at [107, 111] on input "J’ai averti mon locataire qu’il sera contacté par Cautioneo pour transmettre so…" at bounding box center [107, 112] width 3 height 3
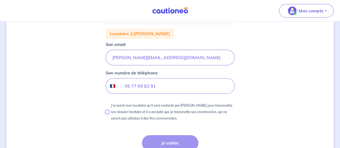
checkbox input "true"
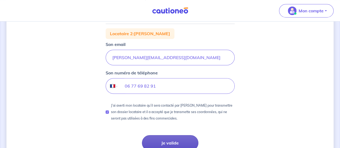
click at [174, 143] on button "Je valide" at bounding box center [170, 143] width 57 height 16
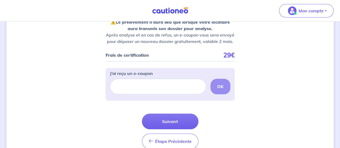
scroll to position [81, 0]
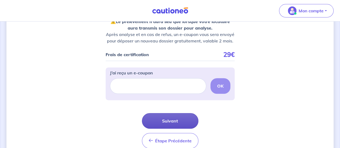
click at [171, 124] on button "Suivant" at bounding box center [170, 121] width 57 height 16
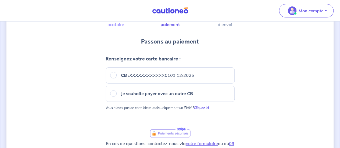
scroll to position [38, 0]
click at [112, 74] on input "CB : XXXXXXXXXXXX0101 12/2025" at bounding box center [113, 75] width 6 height 6
radio input "true"
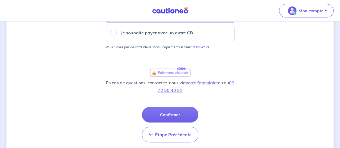
scroll to position [104, 0]
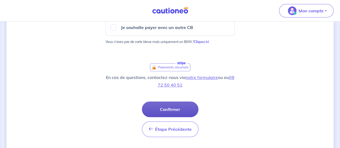
click at [179, 108] on button "Confirmer" at bounding box center [170, 110] width 57 height 16
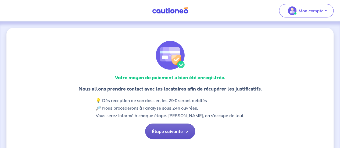
click at [178, 131] on button "Étape suivante ->" at bounding box center [170, 132] width 50 height 16
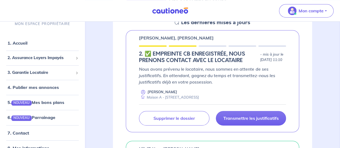
scroll to position [381, 0]
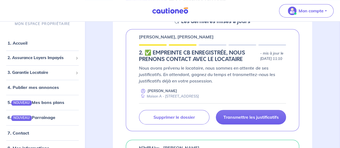
click at [299, 62] on div "[PERSON_NAME], [PERSON_NAME] 2.︎ ✅️ EMPREINTE CB ENREGISTRÉE, NOUS PRENONS CONT…" at bounding box center [213, 80] width 174 height 102
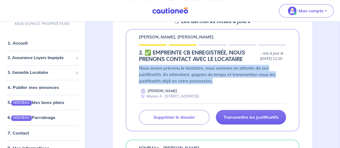
click at [299, 62] on div "[PERSON_NAME], [PERSON_NAME] 2.︎ ✅️ EMPREINTE CB ENREGISTRÉE, NOUS PRENONS CONT…" at bounding box center [213, 80] width 174 height 102
click at [299, 62] on div "Sebastien Riveau, Stephanie Begassat 2.︎ ✅️ EMPREINTE CB ENREGISTRÉE, NOUS PREN…" at bounding box center [213, 80] width 174 height 102
click at [305, 73] on div "Sebastien Riveau, Stephanie Begassat 2.︎ ✅️ EMPREINTE CB ENREGISTRÉE, NOUS PREN…" at bounding box center [212, 80] width 199 height 102
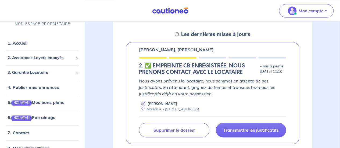
scroll to position [368, 0]
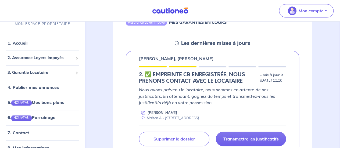
scroll to position [359, 0]
